Goal: Communication & Community: Answer question/provide support

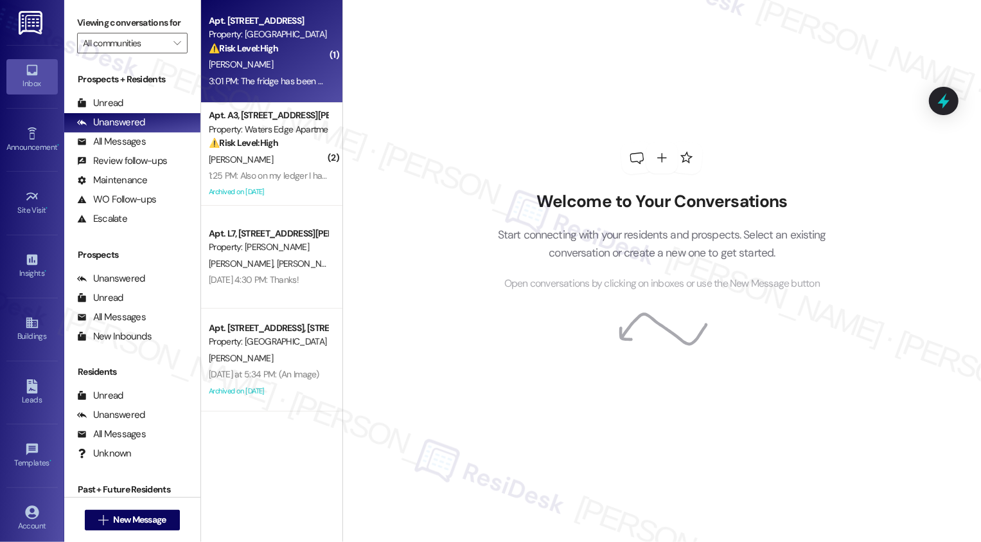
click at [278, 82] on div "3:01 PM: The fridge has been delivered and it does not fit in the space in my k…" at bounding box center [638, 81] width 859 height 12
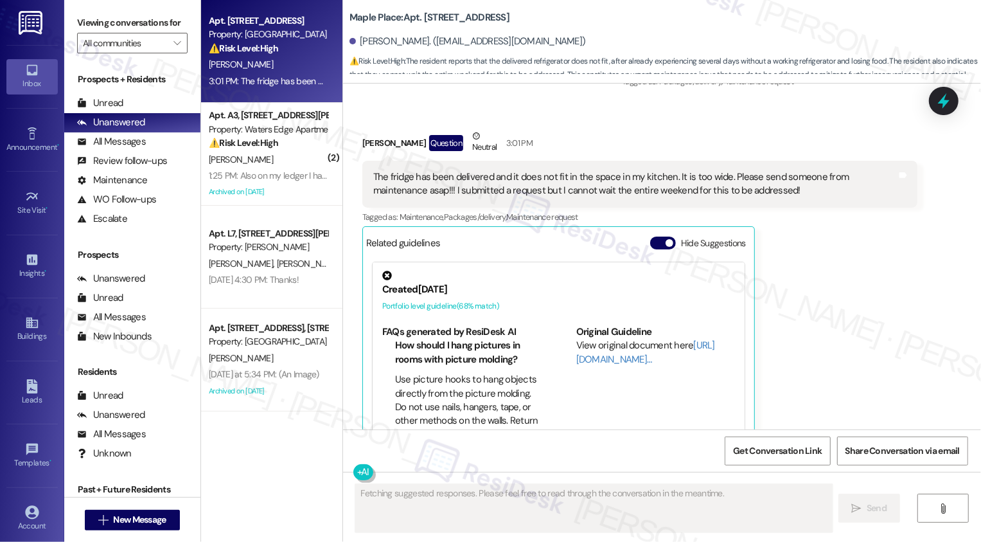
scroll to position [4626, 0]
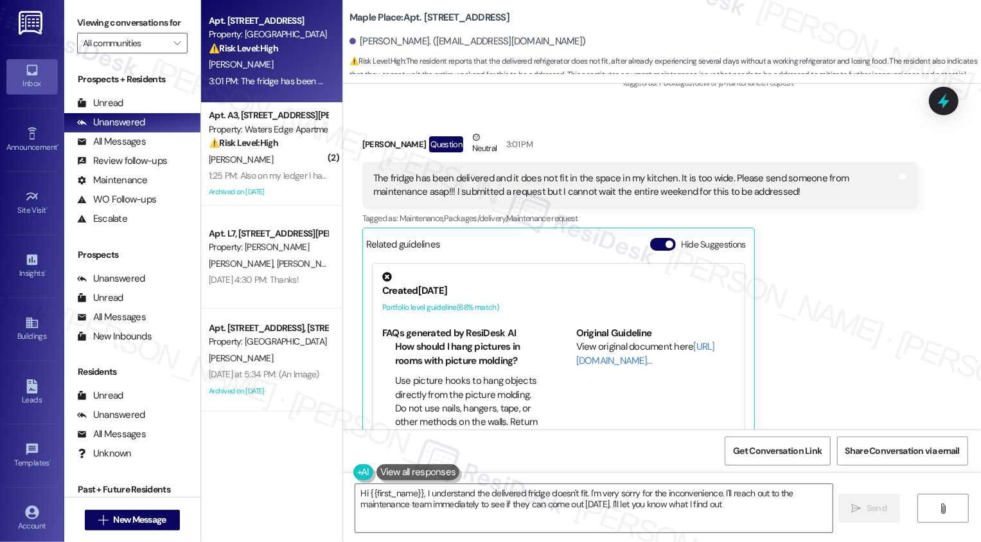
type textarea "Hi {{first_name}}, I understand the delivered fridge doesn't fit. I'm very sorr…"
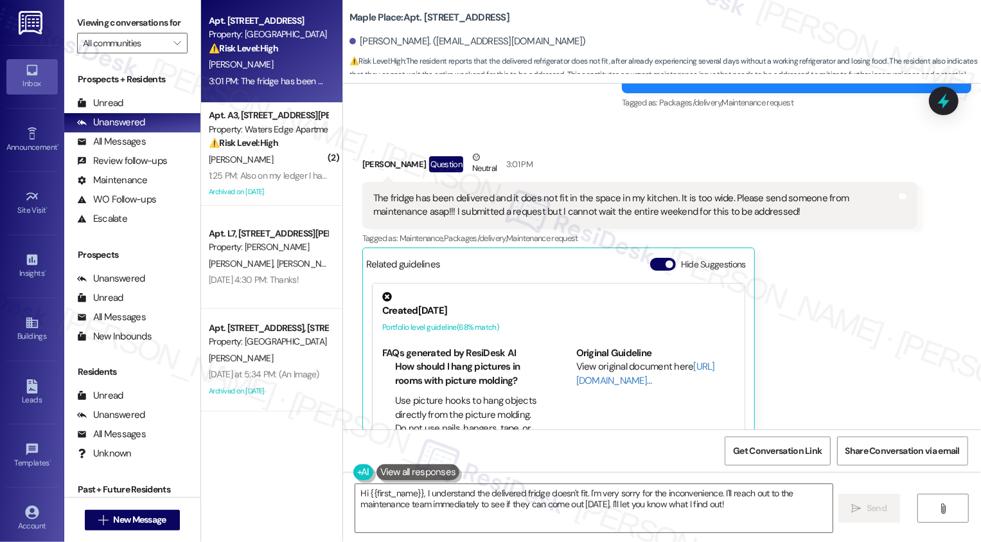
scroll to position [4604, 0]
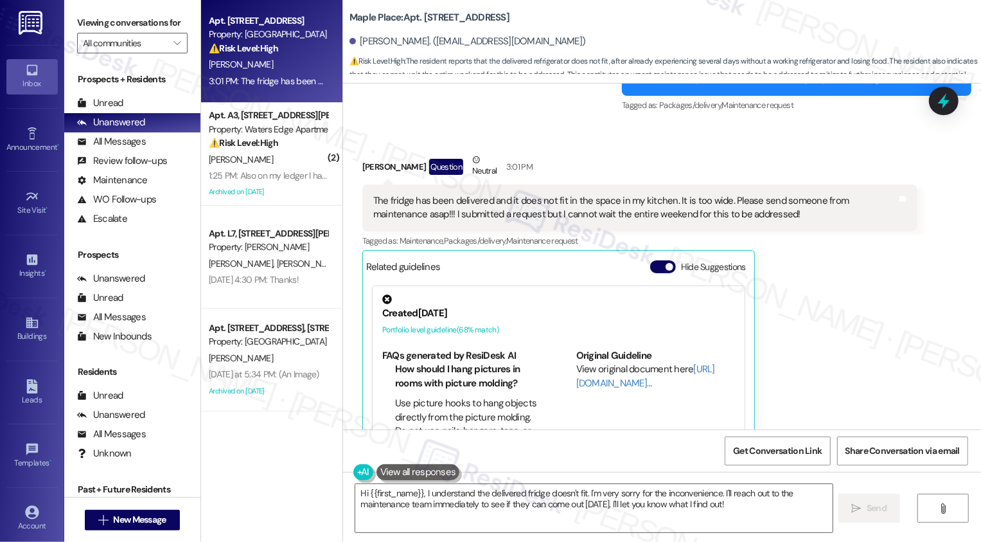
drag, startPoint x: 416, startPoint y: 20, endPoint x: 540, endPoint y: 22, distance: 124.0
click at [540, 22] on div "Maple Place: Apt. [STREET_ADDRESS]" at bounding box center [477, 18] width 257 height 16
copy b "Apt [STREET_ADDRESS]"
click at [443, 17] on b "Maple Place: Apt. [STREET_ADDRESS]" at bounding box center [429, 17] width 160 height 13
drag, startPoint x: 443, startPoint y: 19, endPoint x: 528, endPoint y: 22, distance: 84.9
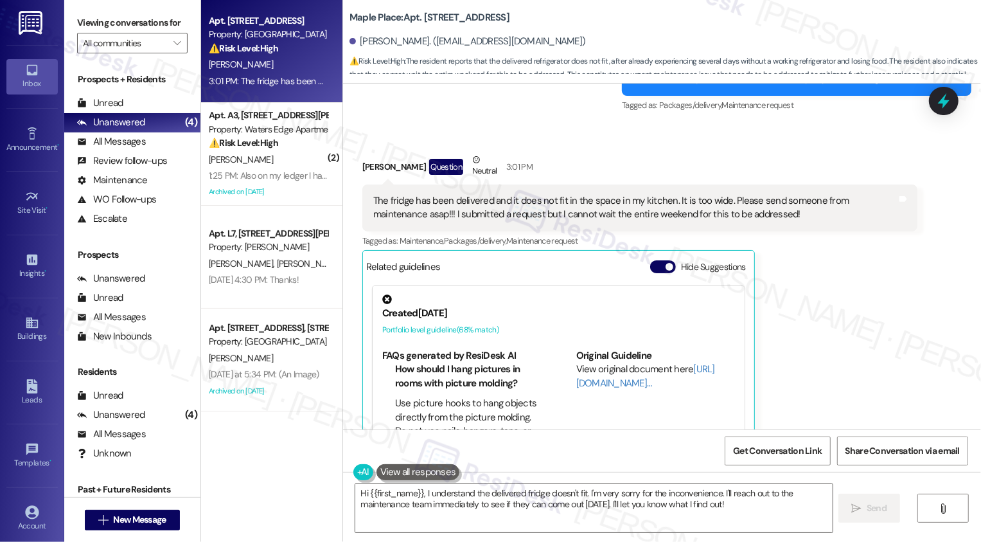
click at [529, 22] on div "Maple Place: Apt. [STREET_ADDRESS]" at bounding box center [477, 18] width 257 height 16
copy b "[STREET_ADDRESS]"
click at [646, 153] on div "[PERSON_NAME] Question Neutral 3:01 PM" at bounding box center [639, 168] width 555 height 31
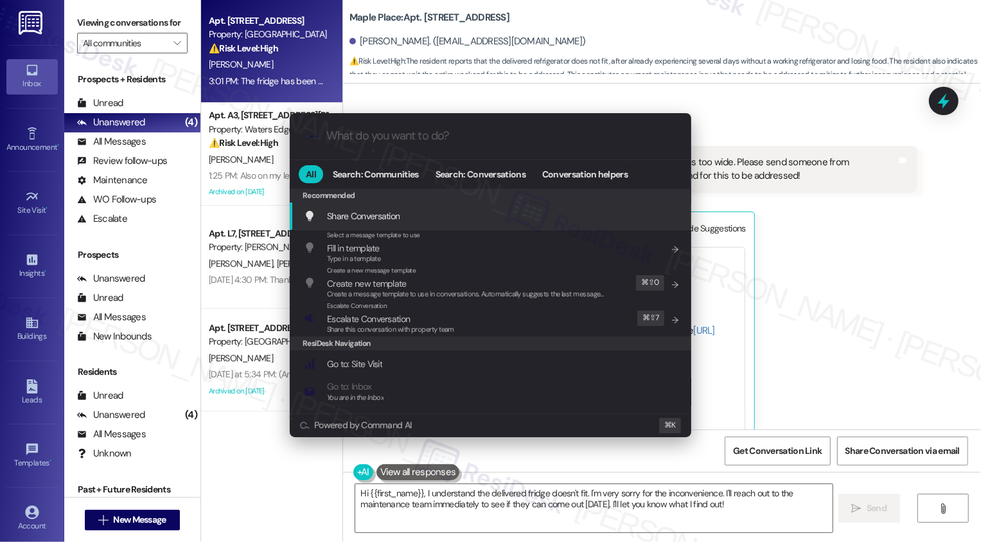
click at [914, 184] on div ".cls-1{fill:#0a055f;}.cls-2{fill:#0cc4c4;} resideskLogoBlueOrange All Search: C…" at bounding box center [490, 271] width 981 height 542
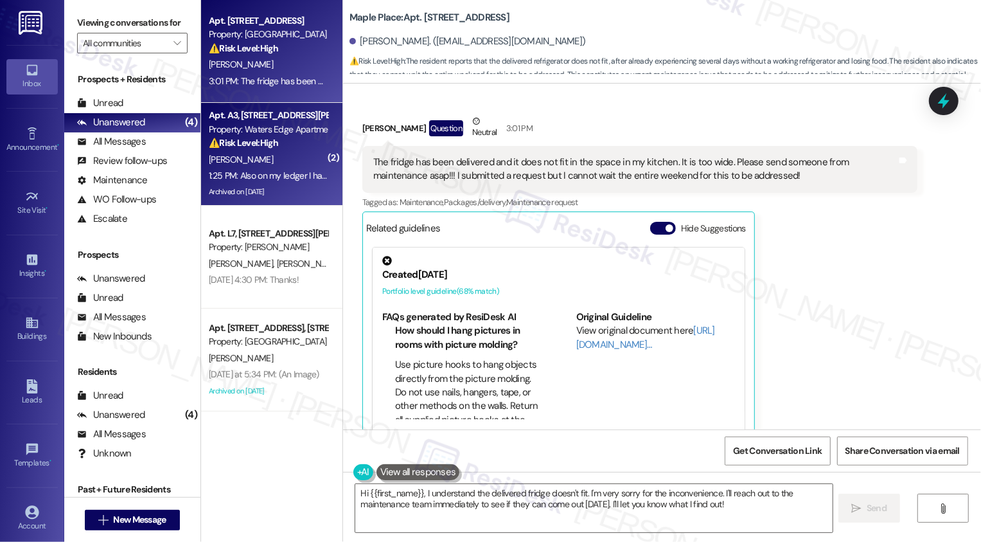
click at [238, 159] on div "[PERSON_NAME]" at bounding box center [268, 160] width 121 height 16
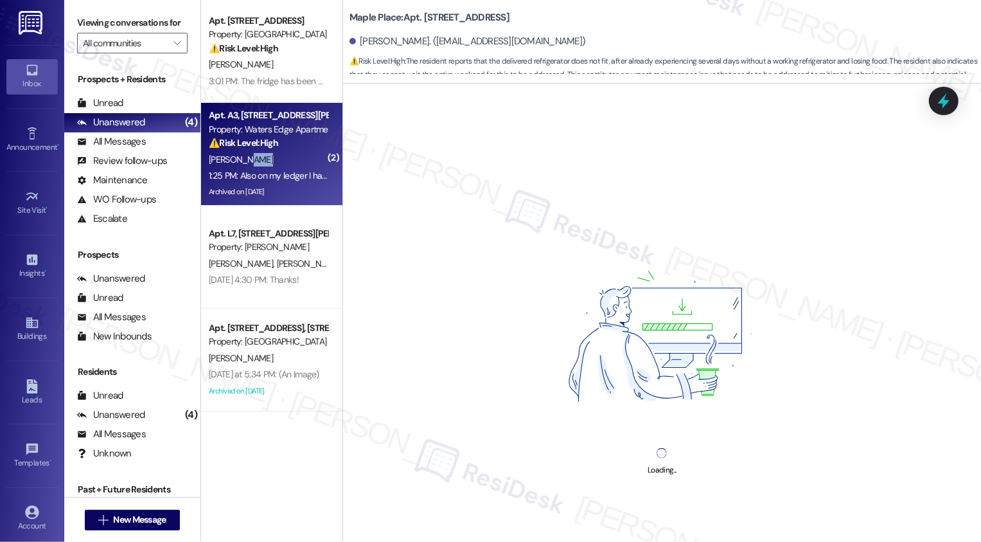
click at [269, 164] on div "[PERSON_NAME]" at bounding box center [268, 160] width 121 height 16
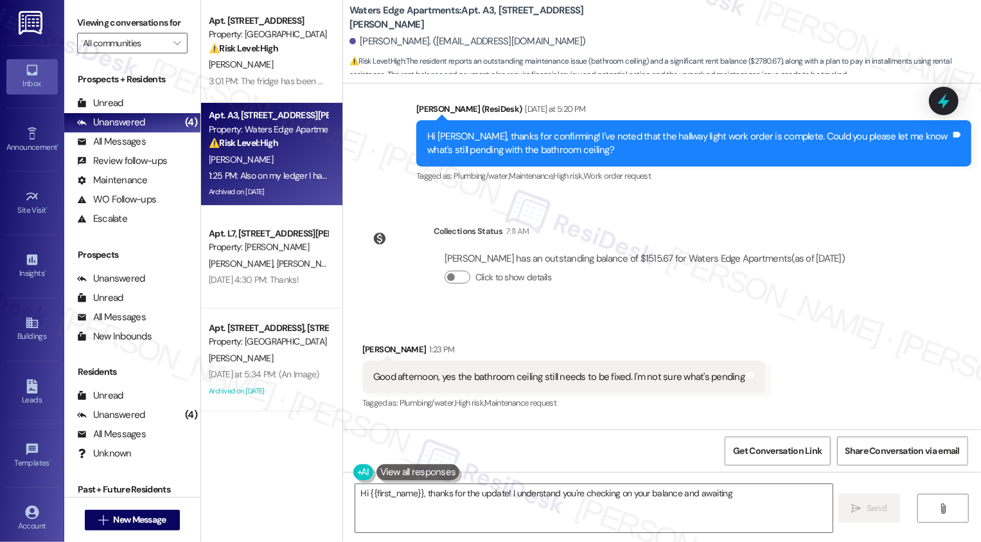
scroll to position [2125, 0]
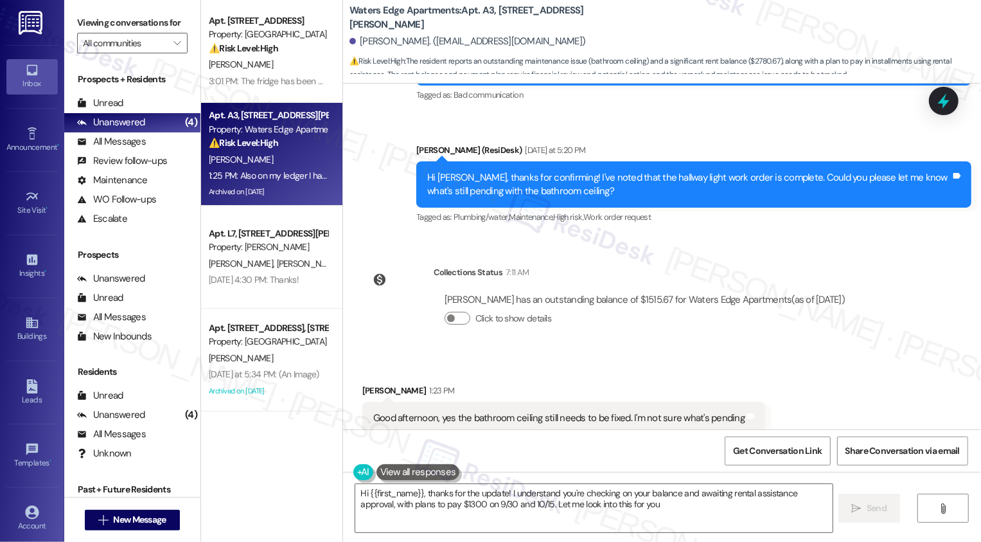
type textarea "Hi {{first_name}}, thanks for the update! I understand you're checking on your …"
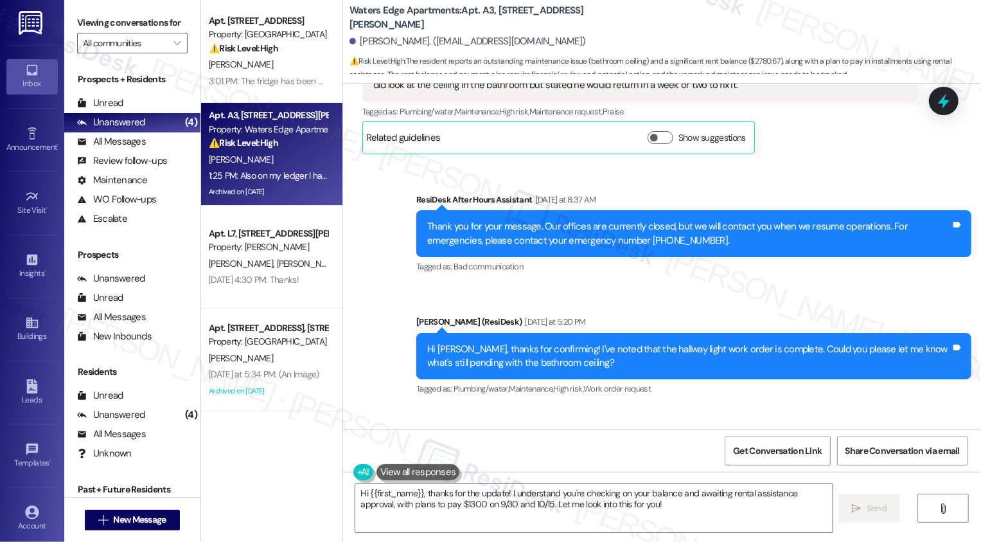
scroll to position [1949, 0]
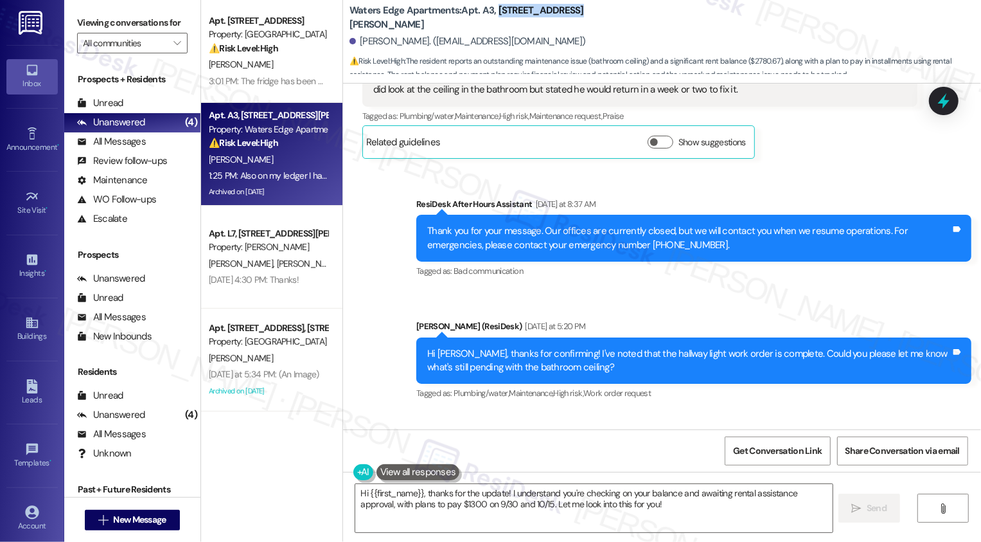
drag, startPoint x: 488, startPoint y: 15, endPoint x: 617, endPoint y: 19, distance: 128.5
click at [617, 19] on div "Waters Edge Apartments: Apt. A3, [STREET_ADDRESS][PERSON_NAME][PERSON_NAME]. ([…" at bounding box center [665, 38] width 632 height 71
copy b "[STREET_ADDRESS][PERSON_NAME]"
click at [386, 353] on div "Sent via SMS ResiDesk After Hours Assistant [DATE] at 8:37 AM Thank you for you…" at bounding box center [662, 290] width 638 height 244
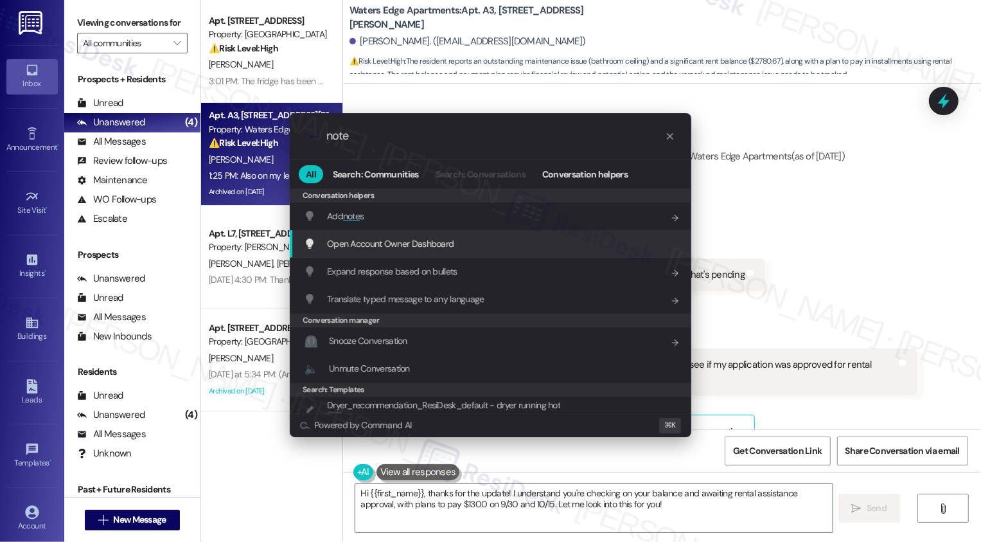
type input "note"
click at [813, 236] on div ".cls-1{fill:#0a055f;}.cls-2{fill:#0cc4c4;} resideskLogoBlueOrange note All Sear…" at bounding box center [490, 271] width 981 height 542
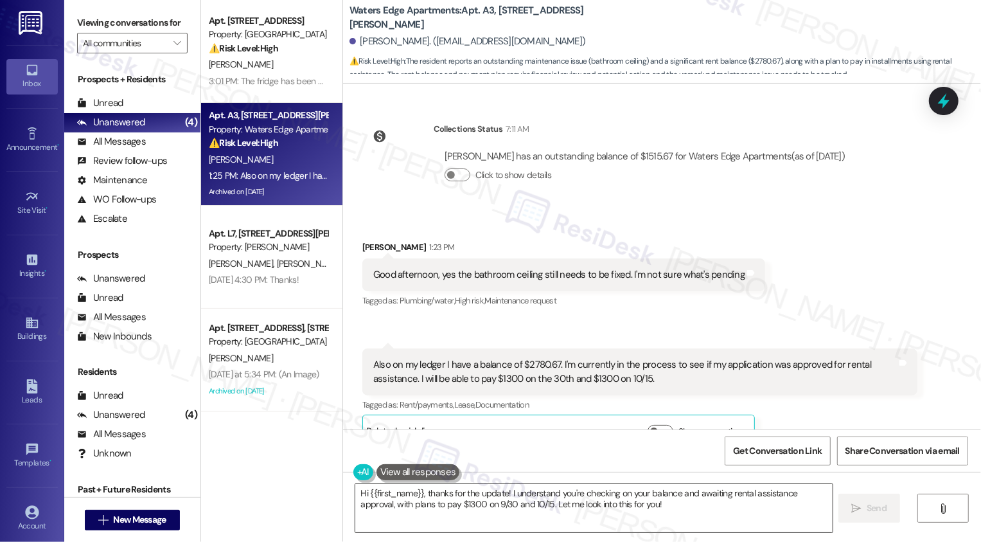
click at [454, 504] on textarea "Hi {{first_name}}, thanks for the update! I understand you're checking on your …" at bounding box center [593, 508] width 477 height 48
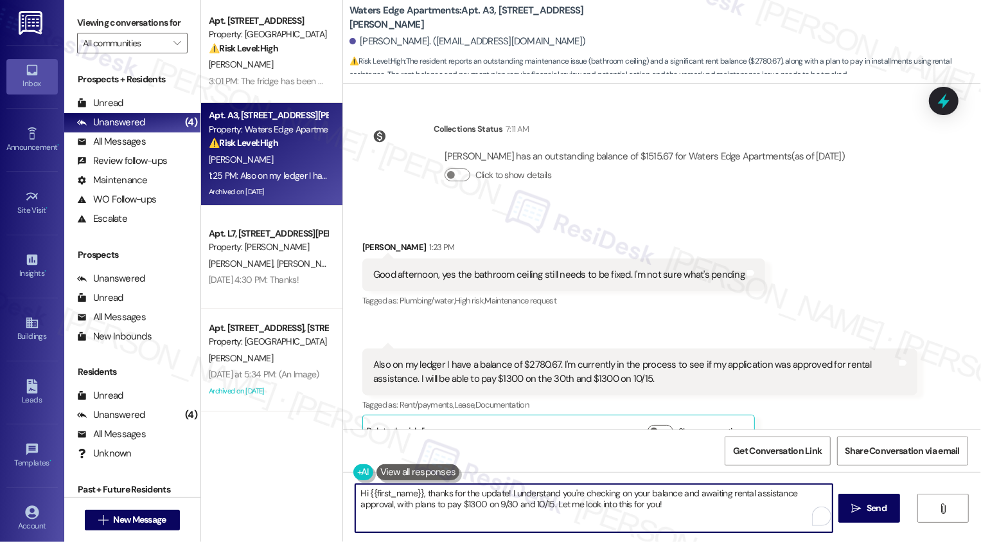
drag, startPoint x: 420, startPoint y: 492, endPoint x: 329, endPoint y: 490, distance: 90.6
click at [329, 490] on div "Apt. Apt [STREET_ADDRESS] Property: Maple Place ⚠️ Risk Level: High The residen…" at bounding box center [591, 271] width 780 height 542
click at [465, 490] on textarea "Got it, thanks for the update! I understand you're checking on your balance and…" at bounding box center [593, 508] width 477 height 48
click at [461, 495] on textarea "Got it, thanks for the update! I also understand you're checking on your balanc…" at bounding box center [593, 508] width 477 height 48
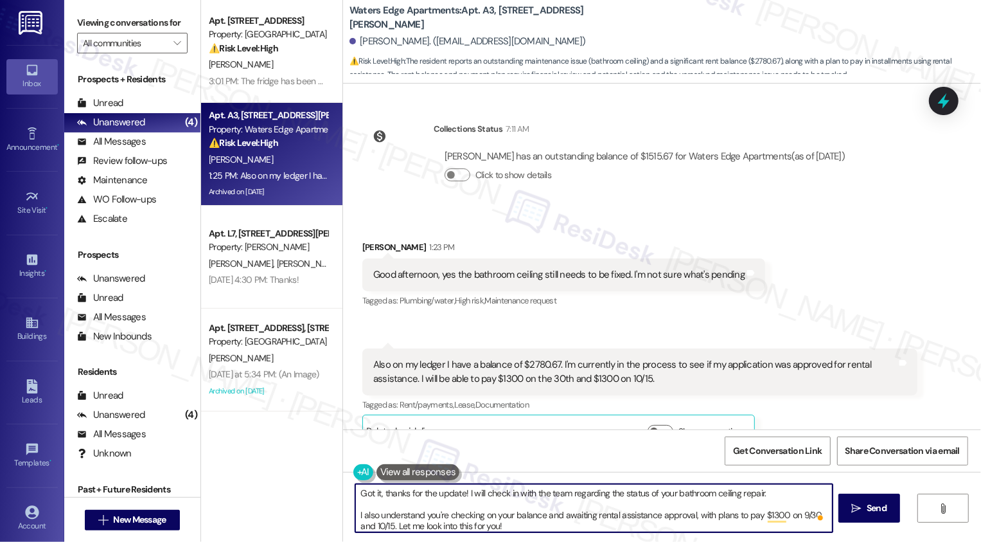
click at [540, 515] on textarea "Got it, thanks for the update! I will check in with the team regarding the stat…" at bounding box center [593, 508] width 477 height 48
drag, startPoint x: 557, startPoint y: 516, endPoint x: 443, endPoint y: 513, distance: 114.4
click at [443, 513] on textarea "Got it, thanks for the update! I will check in with the team regarding the stat…" at bounding box center [593, 508] width 477 height 48
click at [608, 520] on textarea "Got it, thanks for the update! I will check in with the team regarding the stat…" at bounding box center [593, 508] width 477 height 48
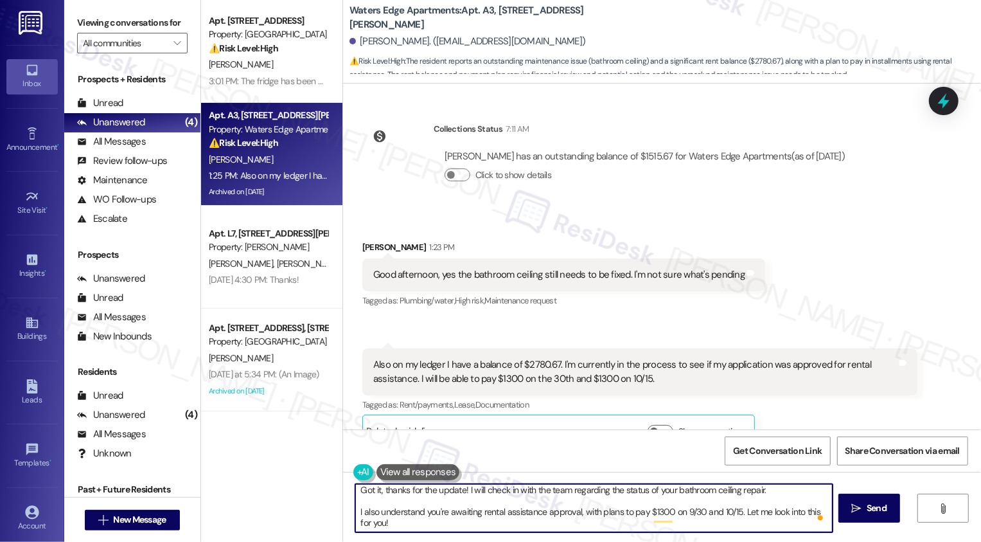
scroll to position [3, 0]
drag, startPoint x: 736, startPoint y: 515, endPoint x: 738, endPoint y: 533, distance: 18.1
click at [738, 533] on div "Got it, thanks for the update! I will check in with the team regarding the stat…" at bounding box center [594, 507] width 479 height 49
click at [606, 520] on textarea "Got it, thanks for the update! I will check in with the team regarding the stat…" at bounding box center [593, 508] width 477 height 48
click at [610, 524] on textarea "Got it, thanks for the update! I will check in with the team regarding the stat…" at bounding box center [593, 508] width 477 height 48
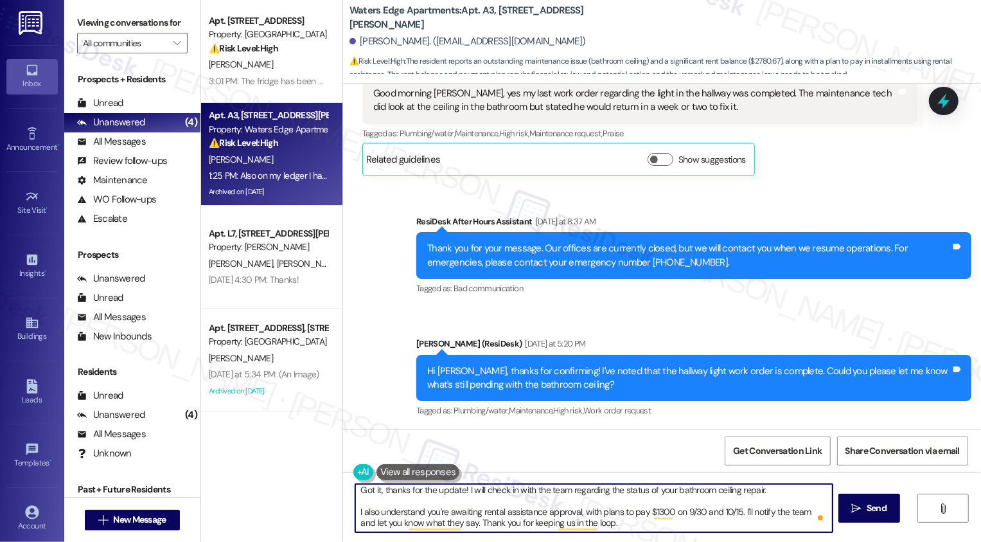
scroll to position [2268, 0]
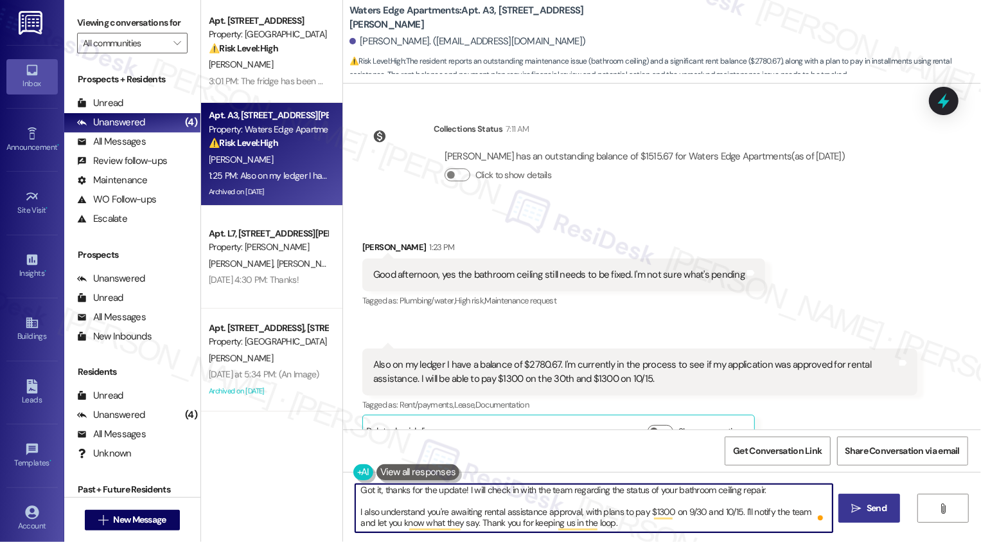
type textarea "Got it, thanks for the update! I will check in with the team regarding the stat…"
click at [889, 515] on button " Send" at bounding box center [869, 507] width 62 height 29
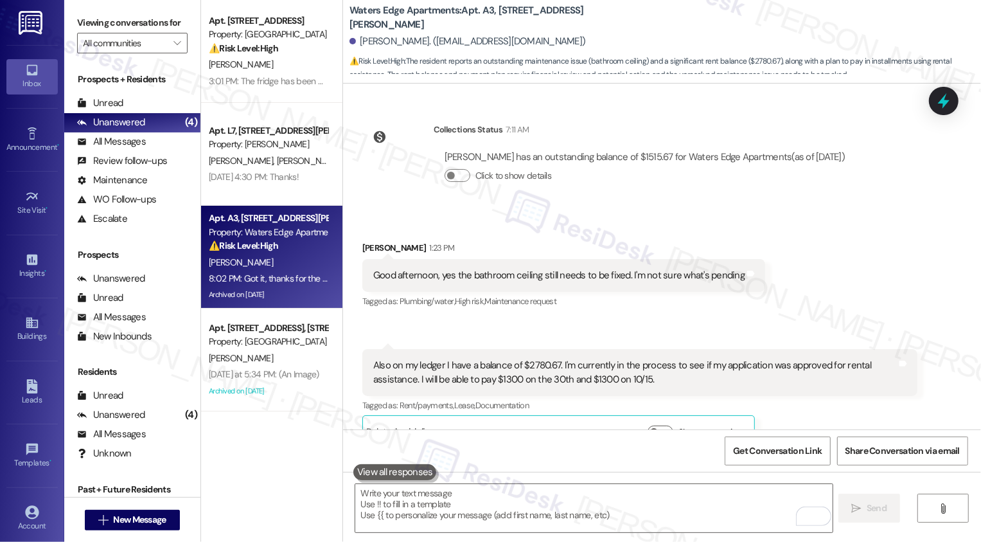
scroll to position [2398, 0]
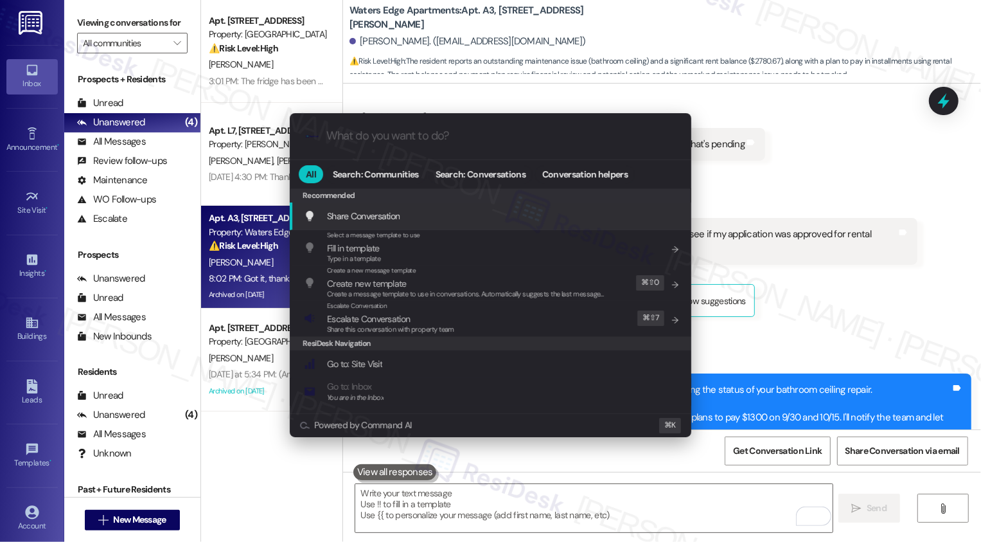
type input "s"
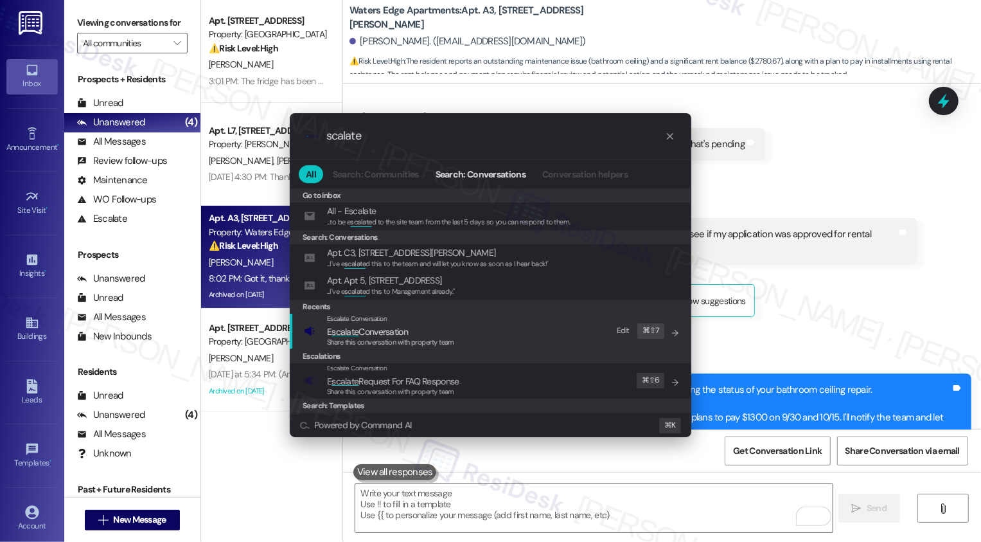
type input "scalate"
click at [365, 331] on span "E scalate Conversation" at bounding box center [367, 332] width 81 height 12
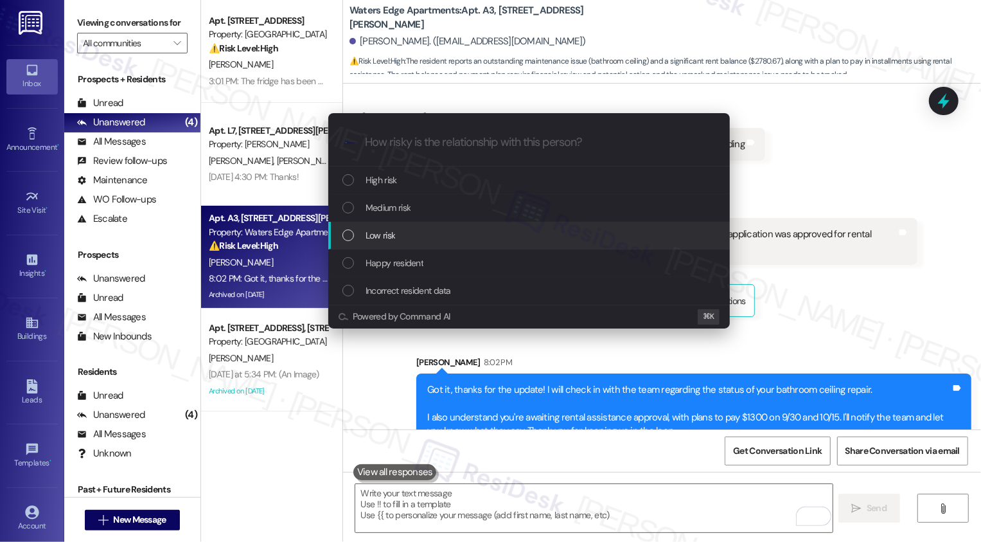
click at [370, 233] on span "Low risk" at bounding box center [381, 235] width 30 height 14
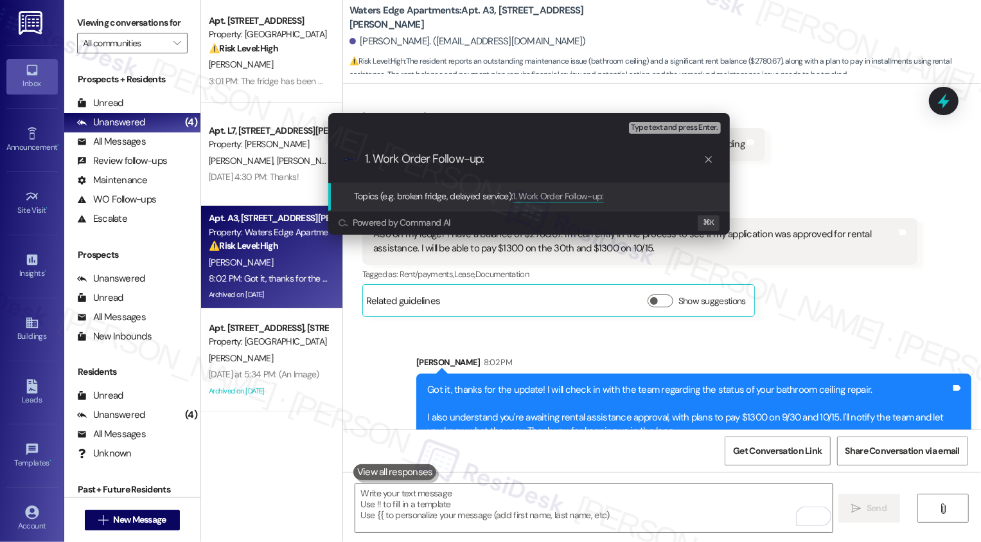
paste input "Work Order #11943 - 1"
click at [599, 164] on input "1. Work Order Follow-up: Work Order #11943 - 1" at bounding box center [534, 158] width 339 height 13
type input "1. Work Order Follow-up: Work Order #11943 - 1 (bathroom ceiling) 2. Updated Pa…"
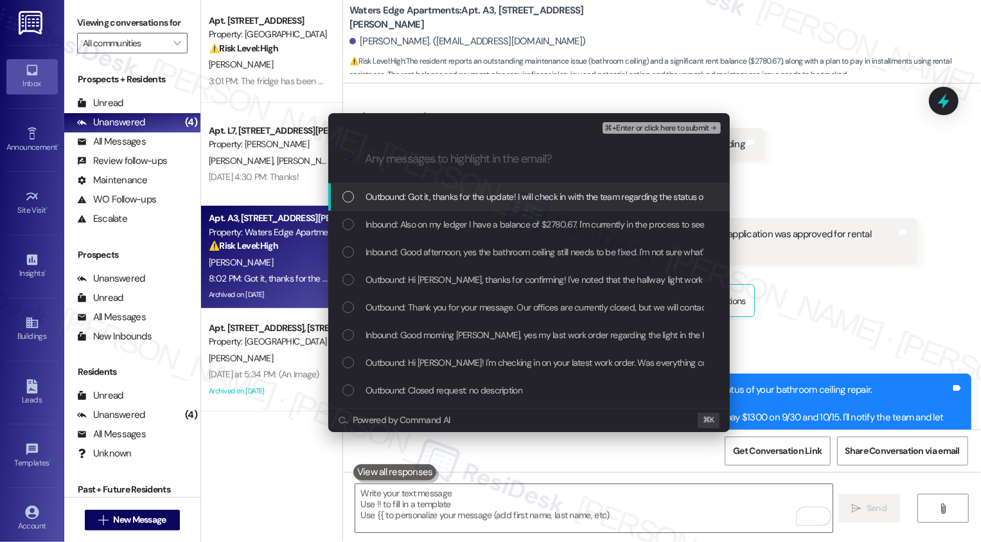
scroll to position [0, 0]
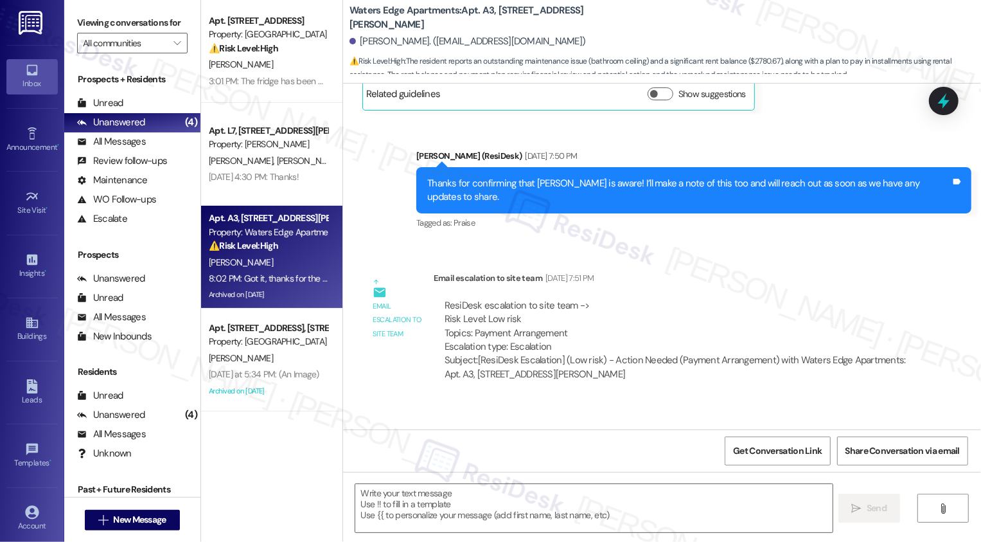
type textarea "Fetching suggested responses. Please feel free to read through the conversation…"
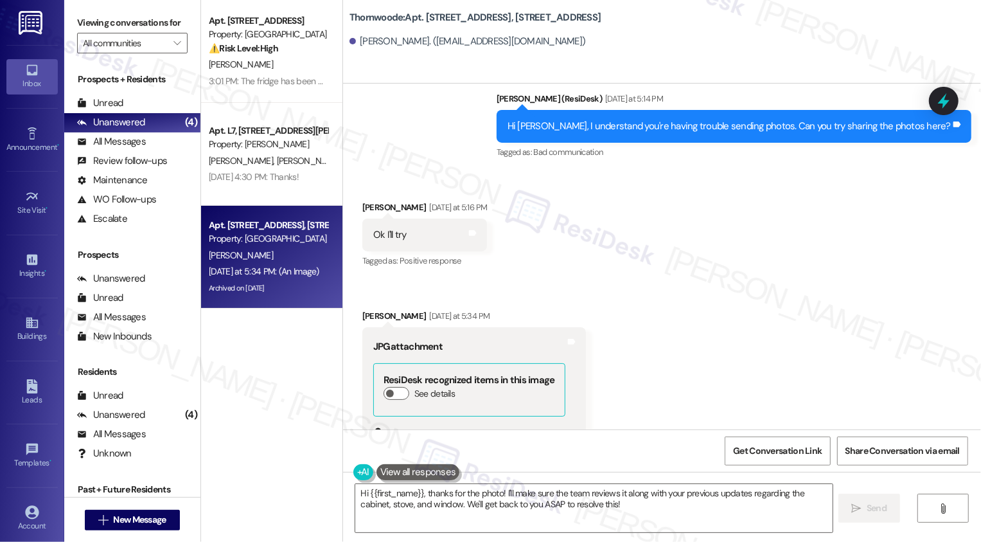
scroll to position [3075, 0]
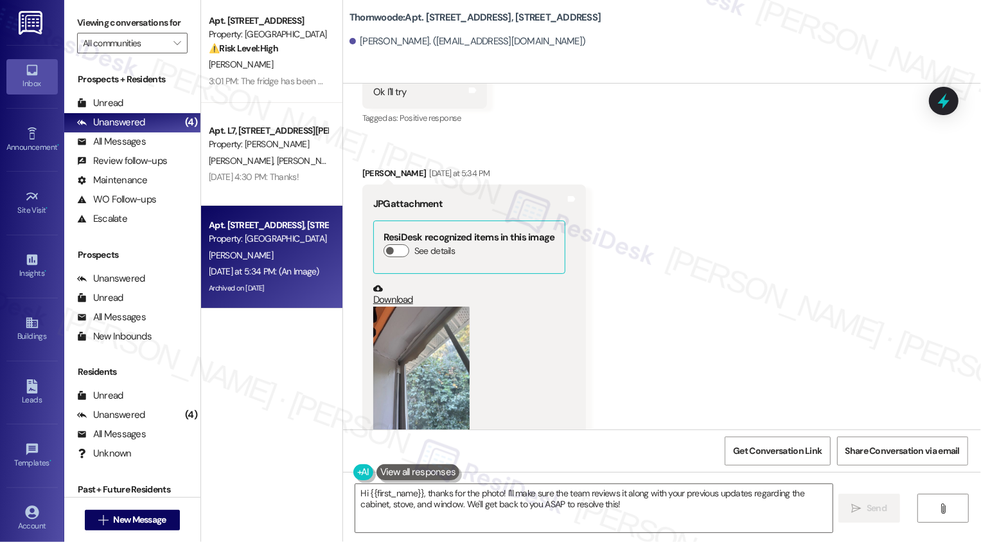
click at [411, 323] on button "Zoom image" at bounding box center [421, 370] width 96 height 128
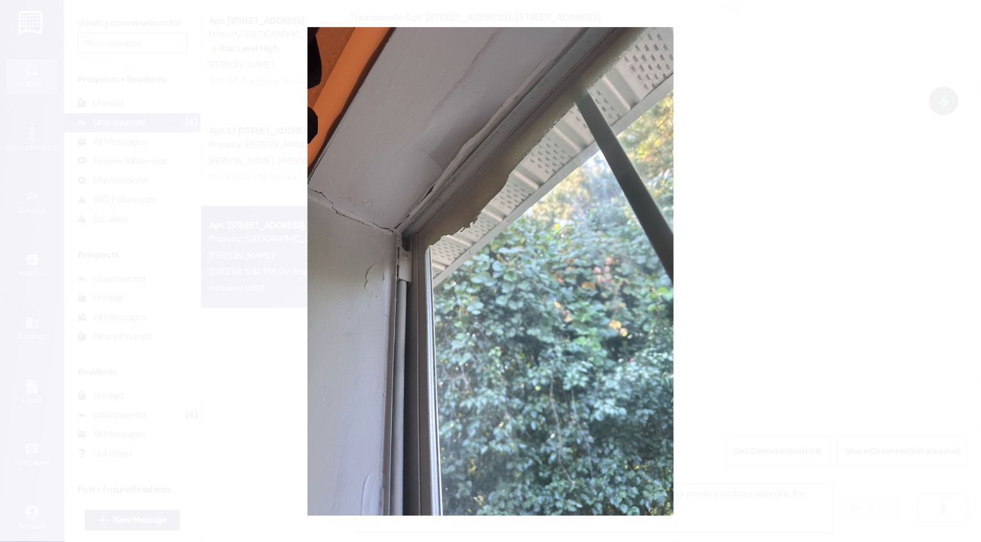
click at [845, 359] on button "Unzoom image" at bounding box center [490, 271] width 981 height 542
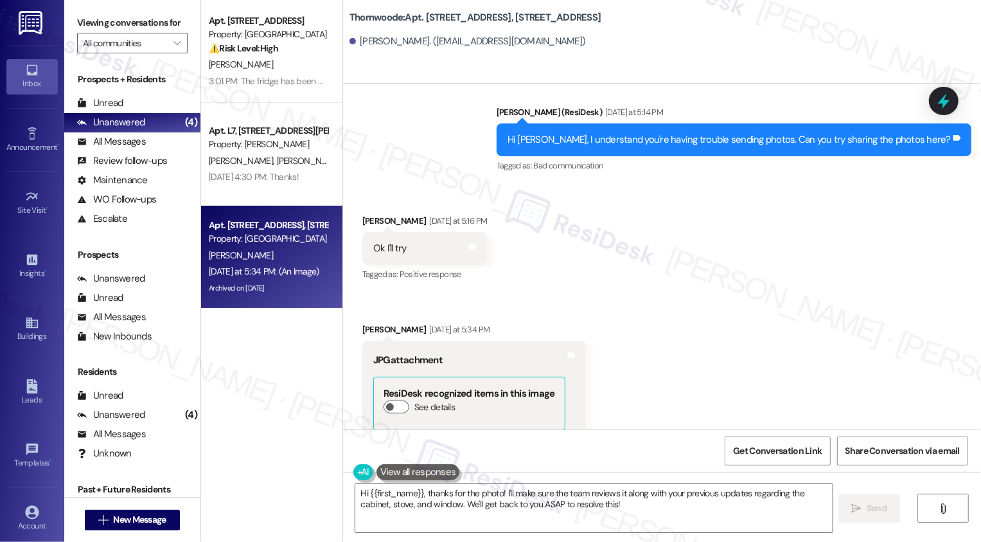
scroll to position [2990, 0]
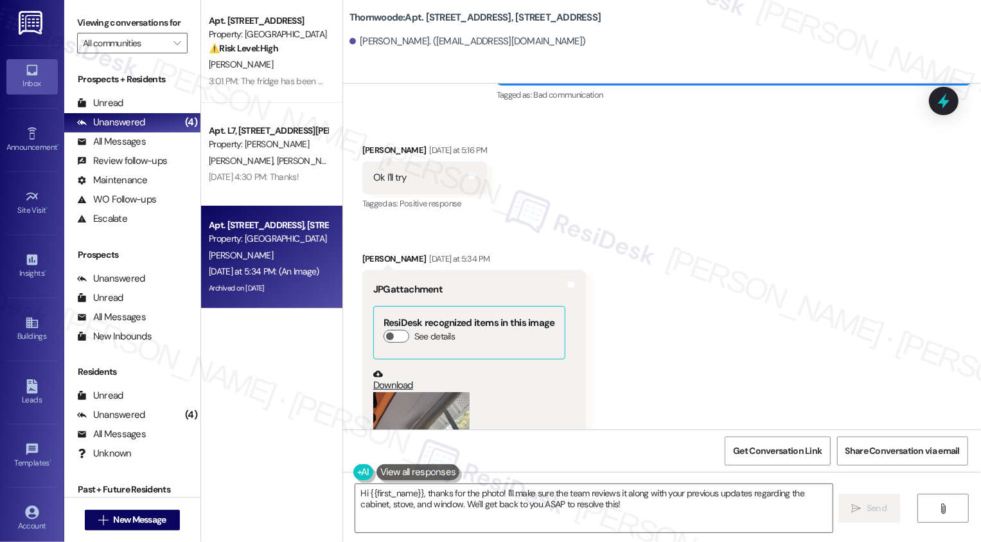
click at [390, 369] on link "Download" at bounding box center [469, 380] width 192 height 22
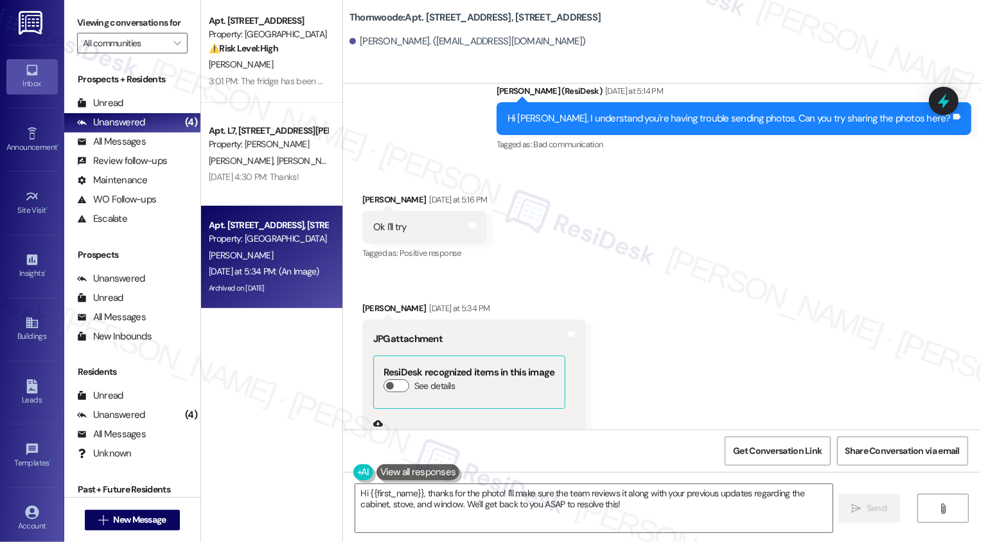
scroll to position [3075, 0]
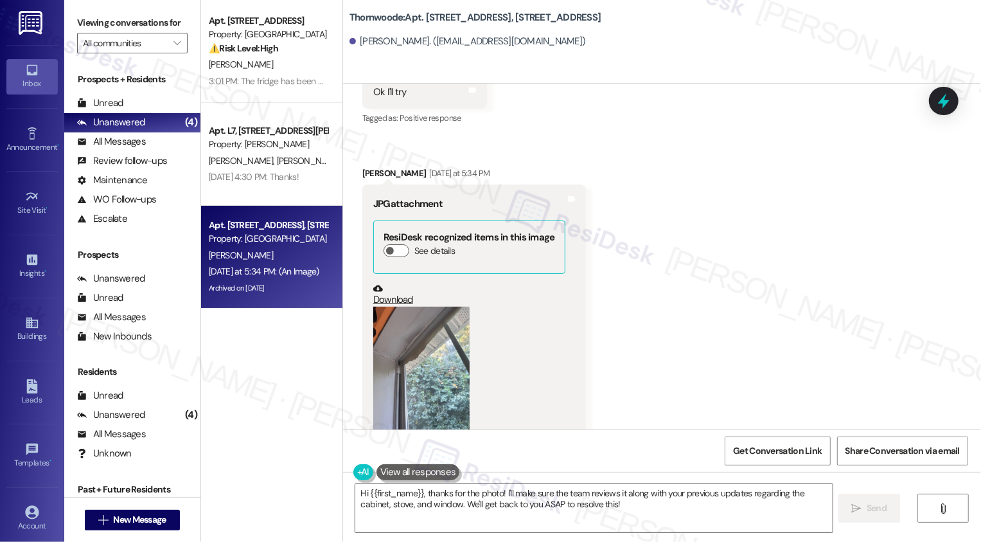
click at [423, 341] on button "Zoom image" at bounding box center [421, 370] width 96 height 128
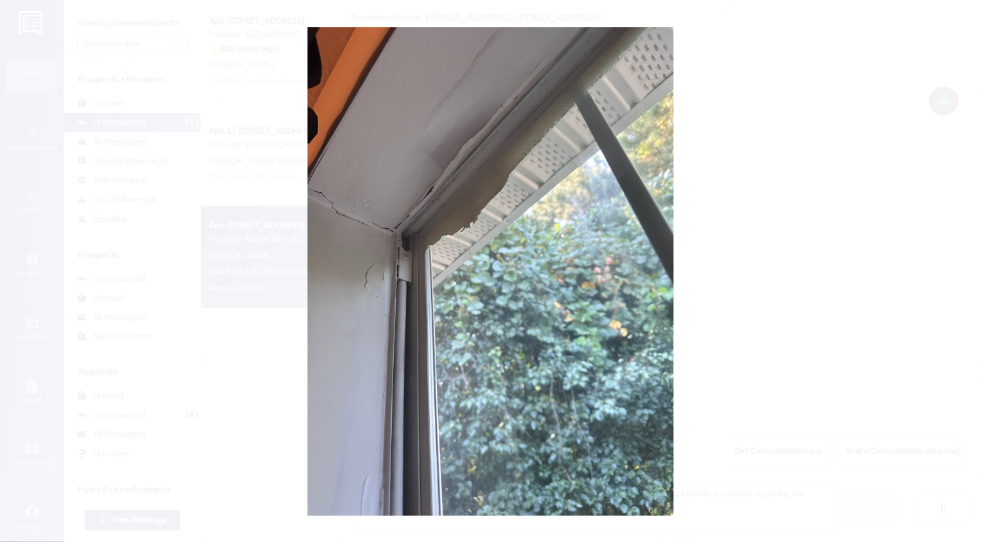
click at [747, 338] on button "Unzoom image" at bounding box center [490, 271] width 981 height 542
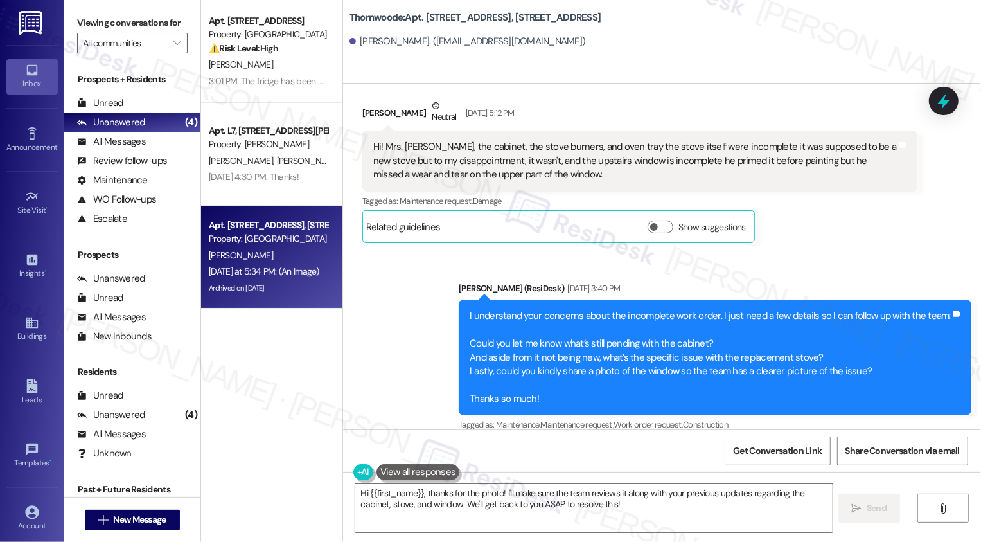
scroll to position [2282, 0]
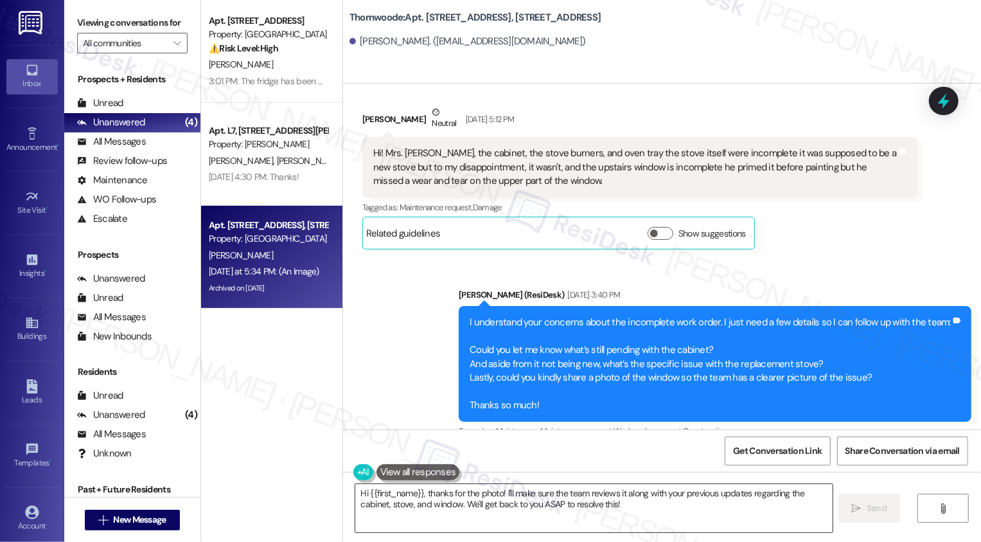
click at [452, 498] on textarea "Hi {{first_name}}, thanks for the photo! I'll make sure the team reviews it alo…" at bounding box center [593, 508] width 477 height 48
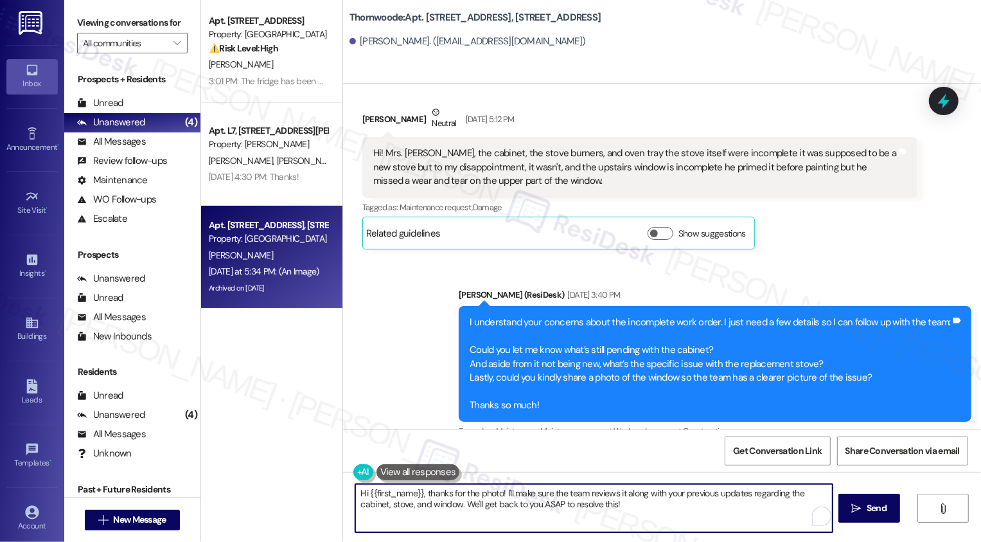
click at [499, 490] on textarea "Hi {{first_name}}, thanks for the photo! I'll make sure the team reviews it alo…" at bounding box center [593, 508] width 477 height 48
click at [445, 490] on textarea "Hi {{first_name}}, thanks for the photo! I'll make sure the team reviews it alo…" at bounding box center [593, 508] width 477 height 48
click at [526, 493] on textarea "Hi {{first_name}}, thanks so much for the photo! I'll make sure the team review…" at bounding box center [593, 508] width 477 height 48
drag, startPoint x: 592, startPoint y: 492, endPoint x: 760, endPoint y: 526, distance: 171.1
click at [760, 526] on textarea "Hi {{first_name}}, thanks so much for the photo of your window! I'll make sure …" at bounding box center [593, 508] width 477 height 48
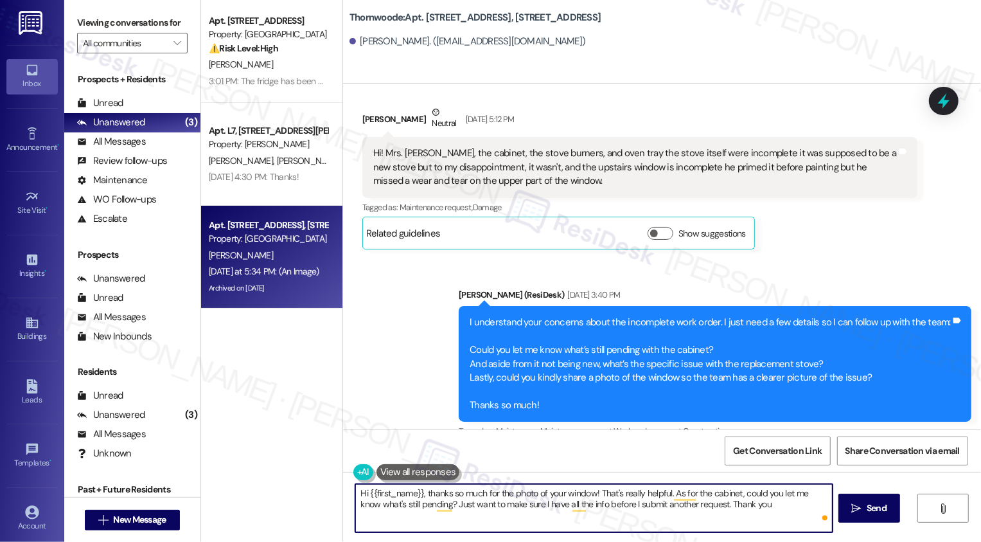
type textarea "Hi {{first_name}}, thanks so much for the photo of your window! That's really h…"
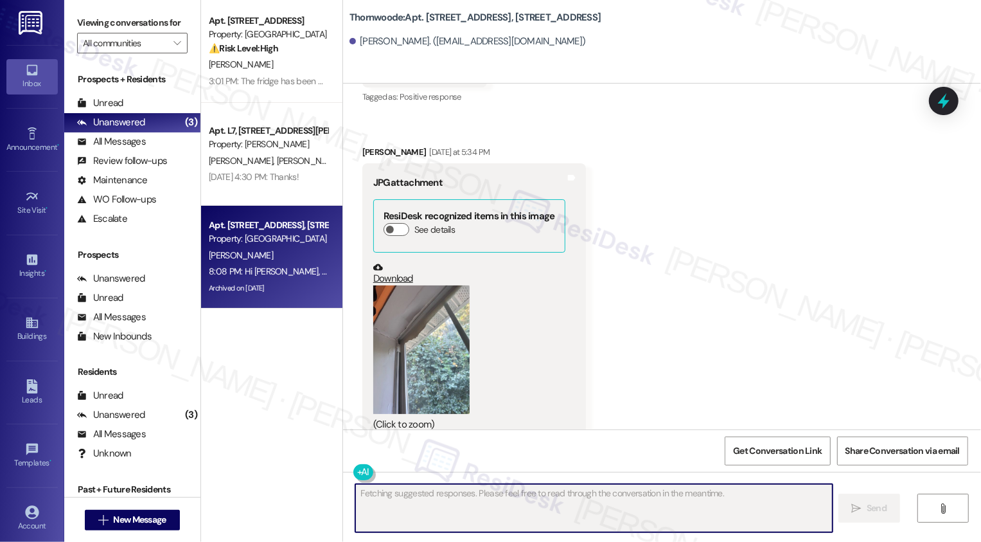
scroll to position [3178, 0]
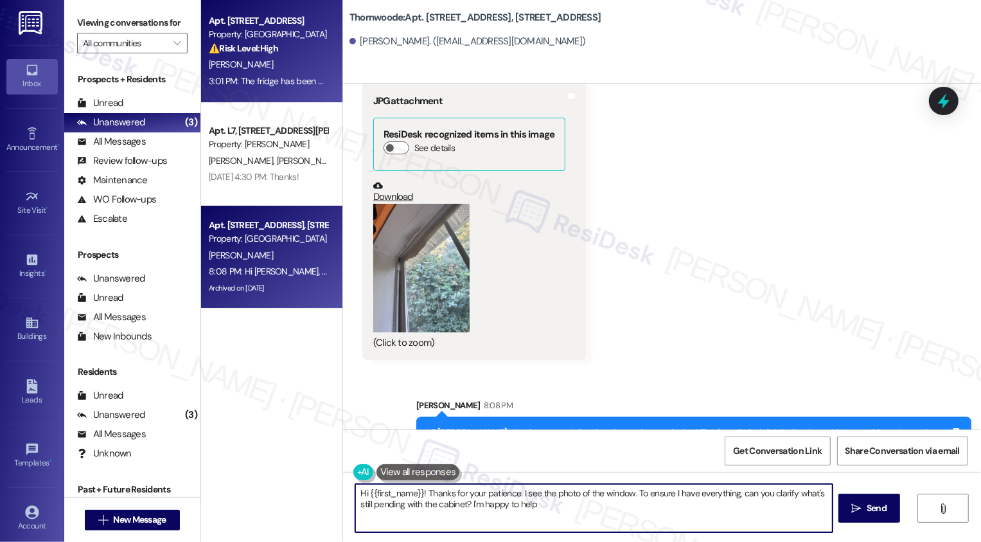
type textarea "Hi {{first_name}}! Thanks for your patience. I see the photo of the window. To …"
